Goal: Task Accomplishment & Management: Use online tool/utility

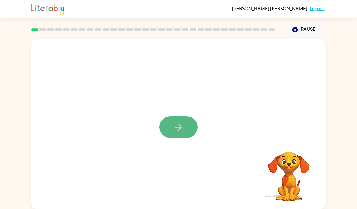
click at [185, 128] on button "button" at bounding box center [178, 127] width 38 height 22
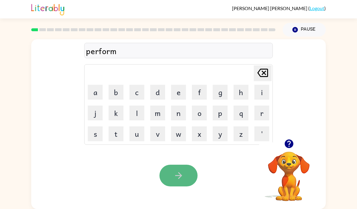
click at [182, 170] on button "button" at bounding box center [178, 176] width 38 height 22
click at [182, 177] on icon "button" at bounding box center [178, 175] width 10 height 10
click at [178, 171] on icon "button" at bounding box center [178, 175] width 10 height 10
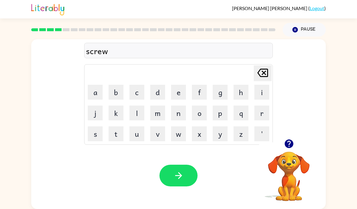
click at [177, 177] on icon "button" at bounding box center [178, 175] width 10 height 10
click at [288, 142] on icon "button" at bounding box center [289, 144] width 10 height 10
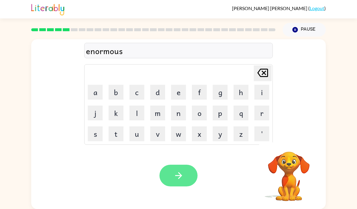
click at [179, 178] on icon "button" at bounding box center [178, 175] width 10 height 10
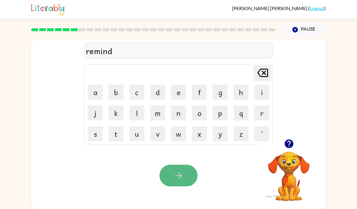
click at [187, 172] on button "button" at bounding box center [178, 176] width 38 height 22
click at [178, 175] on icon "button" at bounding box center [178, 175] width 7 height 7
click at [179, 172] on icon "button" at bounding box center [178, 175] width 7 height 7
click at [173, 172] on button "button" at bounding box center [178, 176] width 38 height 22
click at [173, 176] on button "button" at bounding box center [178, 176] width 38 height 22
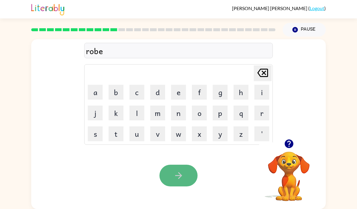
click at [173, 175] on button "button" at bounding box center [178, 176] width 38 height 22
click at [169, 166] on button "button" at bounding box center [178, 176] width 38 height 22
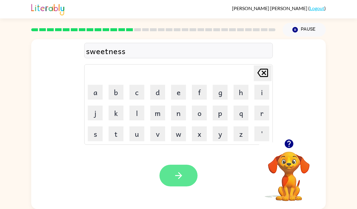
click at [179, 175] on icon "button" at bounding box center [178, 175] width 7 height 7
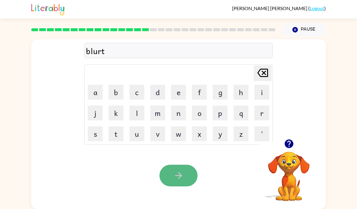
click at [179, 176] on icon "button" at bounding box center [178, 175] width 7 height 7
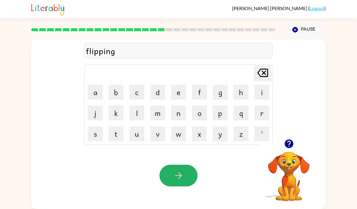
click at [179, 176] on icon "button" at bounding box center [178, 175] width 7 height 7
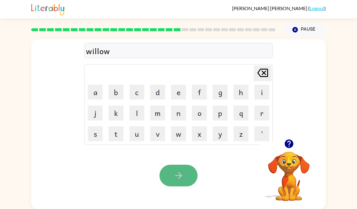
click at [178, 176] on icon "button" at bounding box center [178, 175] width 7 height 7
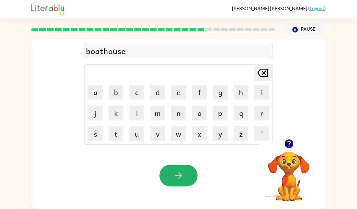
click at [178, 176] on icon "button" at bounding box center [178, 175] width 7 height 7
click at [178, 176] on icon "button" at bounding box center [178, 175] width 10 height 10
click at [183, 177] on icon "button" at bounding box center [178, 175] width 10 height 10
click at [179, 172] on icon "button" at bounding box center [178, 175] width 10 height 10
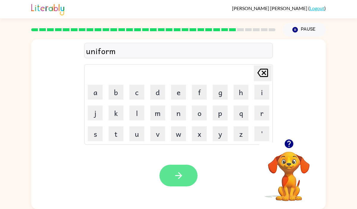
click at [178, 174] on icon "button" at bounding box center [178, 175] width 10 height 10
click at [178, 175] on icon "button" at bounding box center [178, 175] width 10 height 10
click at [179, 180] on icon "button" at bounding box center [178, 175] width 10 height 10
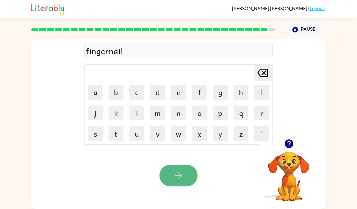
click at [180, 174] on icon "button" at bounding box center [178, 175] width 10 height 10
